Goal: Information Seeking & Learning: Learn about a topic

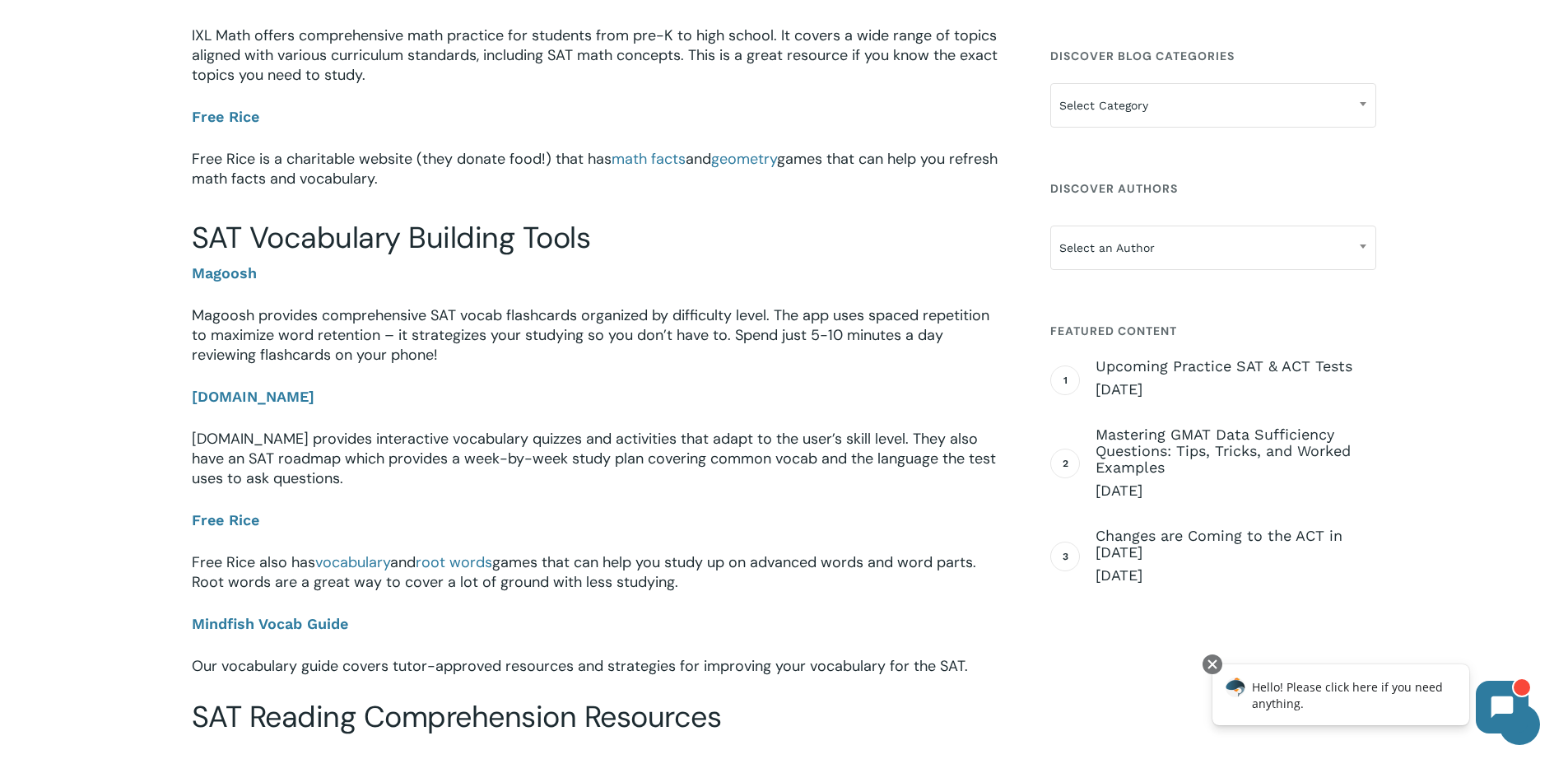
scroll to position [972, 0]
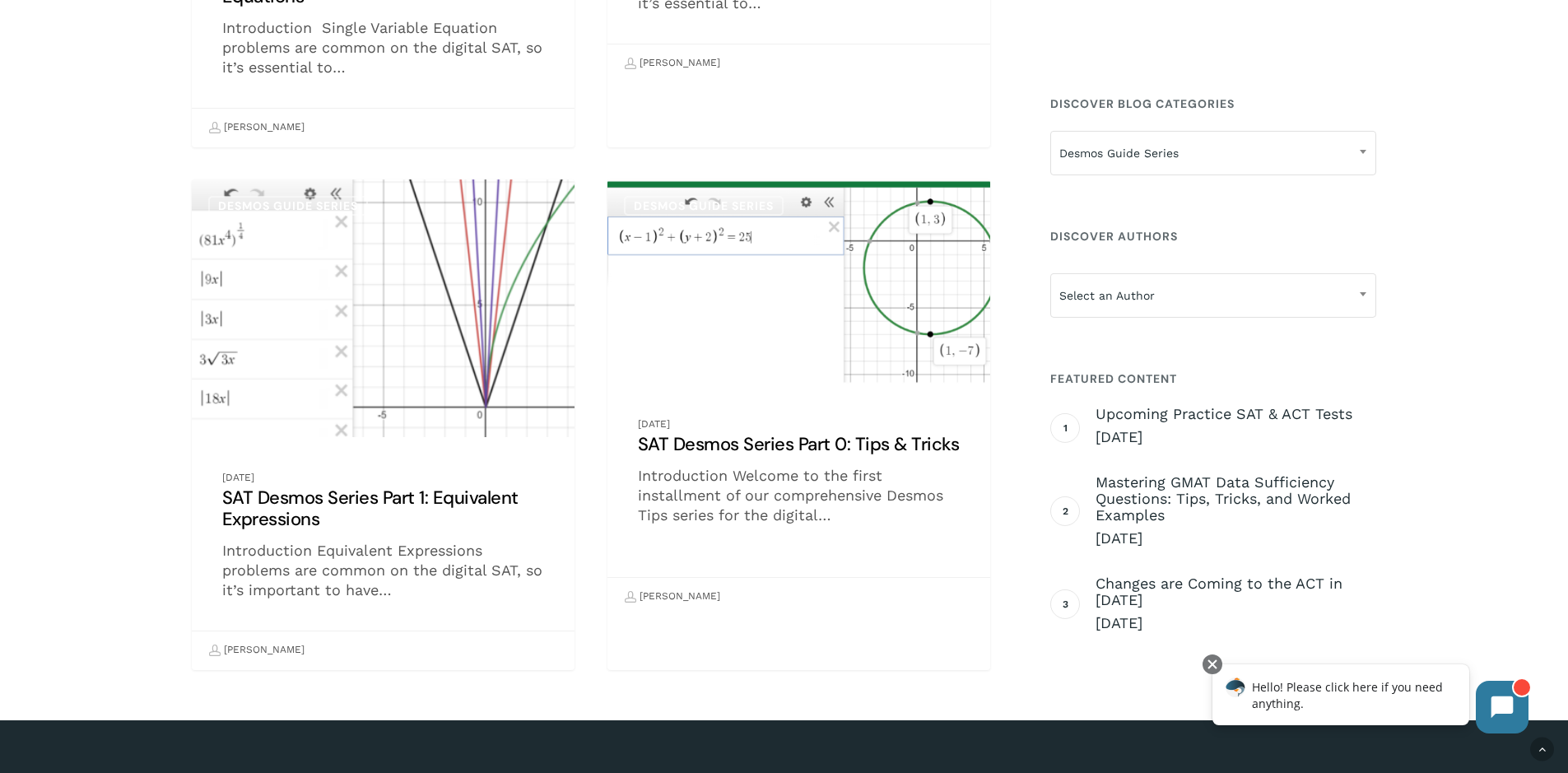
scroll to position [1689, 0]
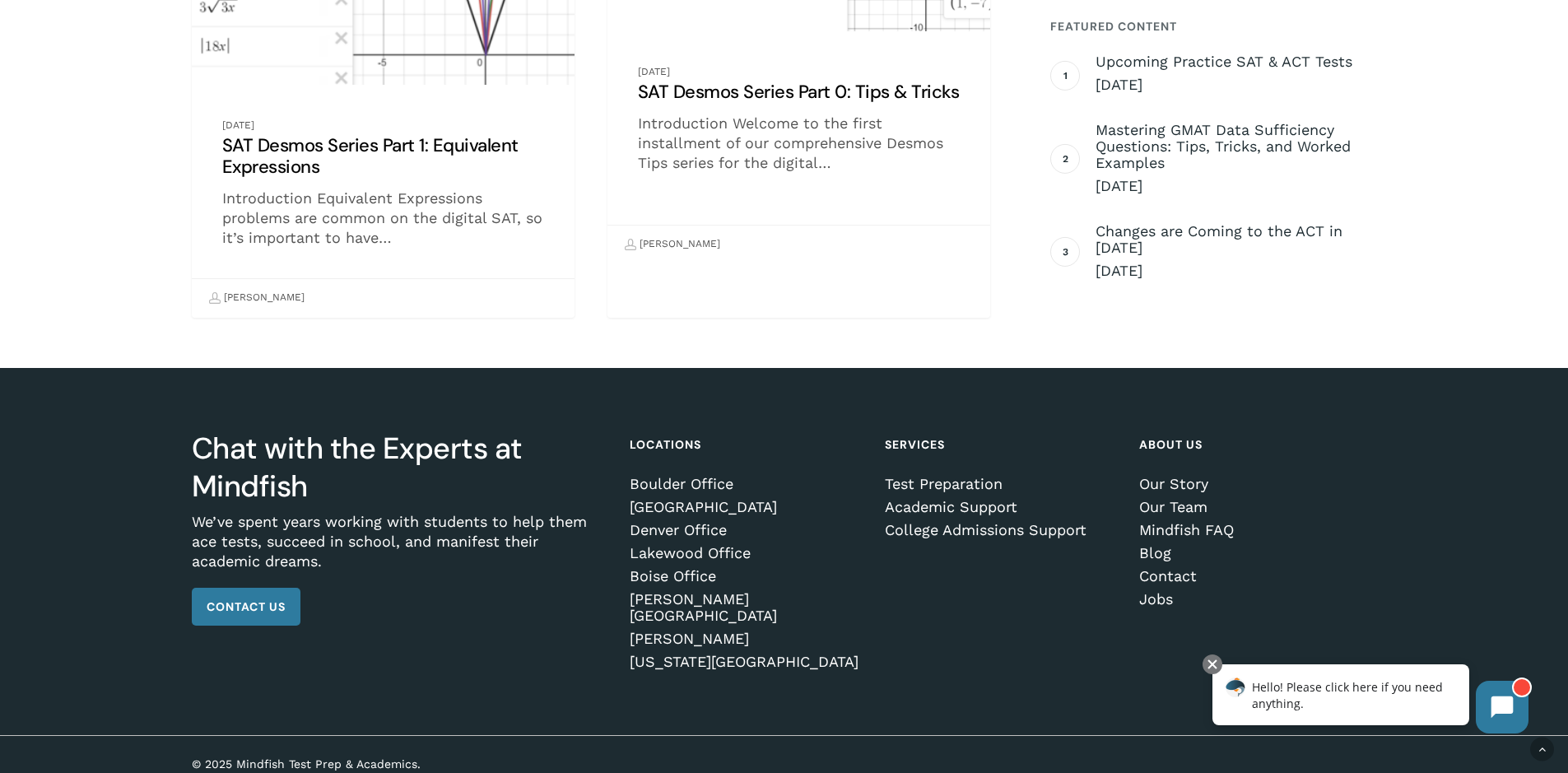
click at [664, 216] on link "SAT Desmos Series Part 0: Tips & Tricks" at bounding box center [799, 45] width 383 height 437
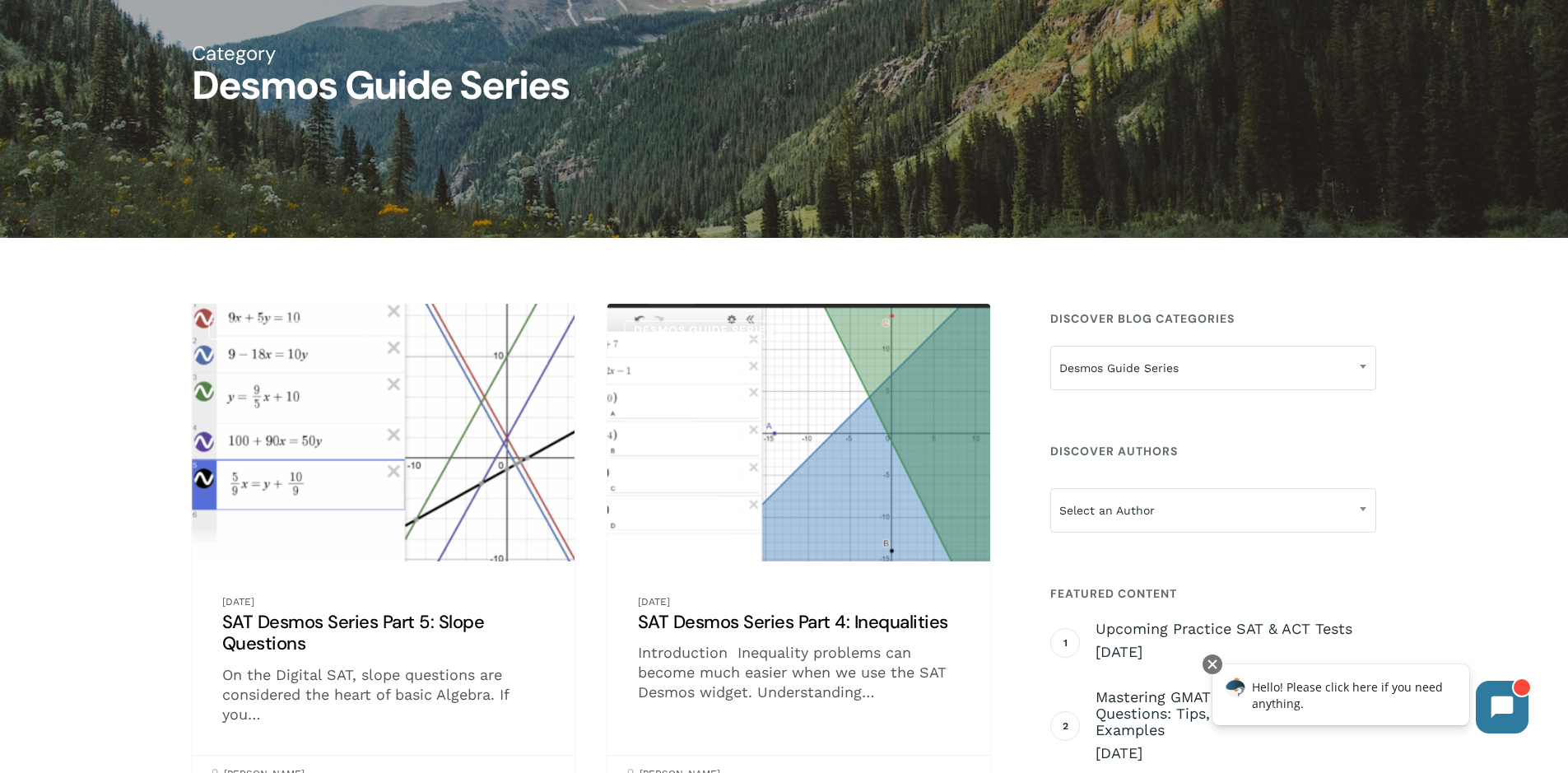
scroll to position [0, 0]
